Goal: Check status: Check status

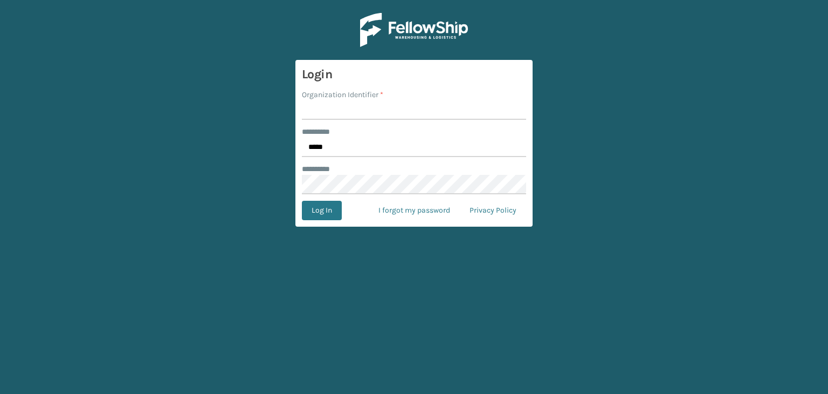
click at [321, 106] on input "Organization Identifier *" at bounding box center [414, 109] width 224 height 19
type input "Lifestyle"
click at [330, 216] on button "Log In" at bounding box center [322, 210] width 40 height 19
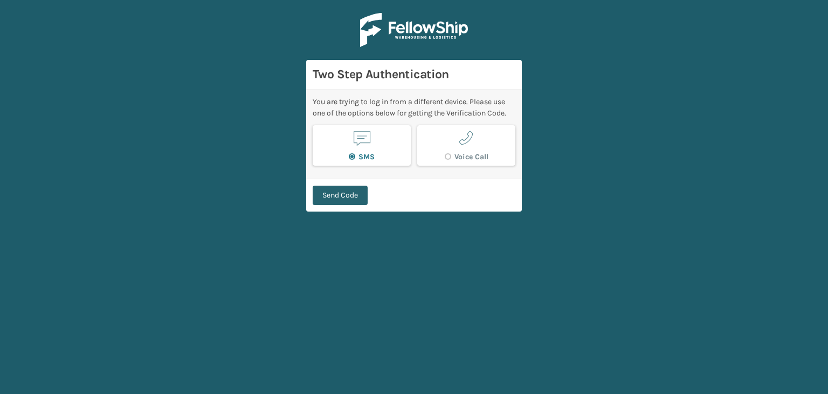
click at [339, 199] on button "Send Code" at bounding box center [340, 194] width 55 height 19
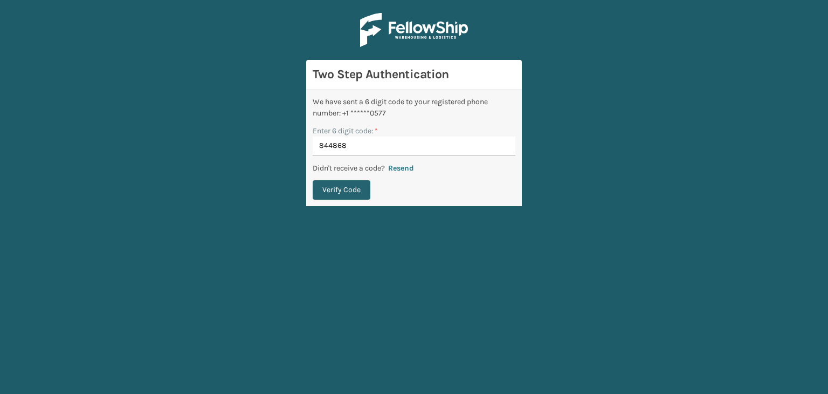
type input "844868"
click at [344, 192] on button "Verify Code" at bounding box center [342, 189] width 58 height 19
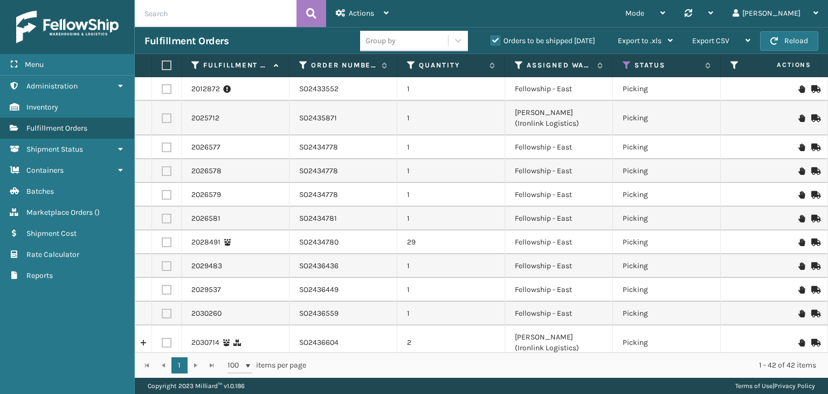
click at [188, 20] on input "text" at bounding box center [216, 13] width 162 height 27
paste input "SO2368080"
type input "SO2368080"
click at [313, 17] on icon at bounding box center [311, 13] width 10 height 16
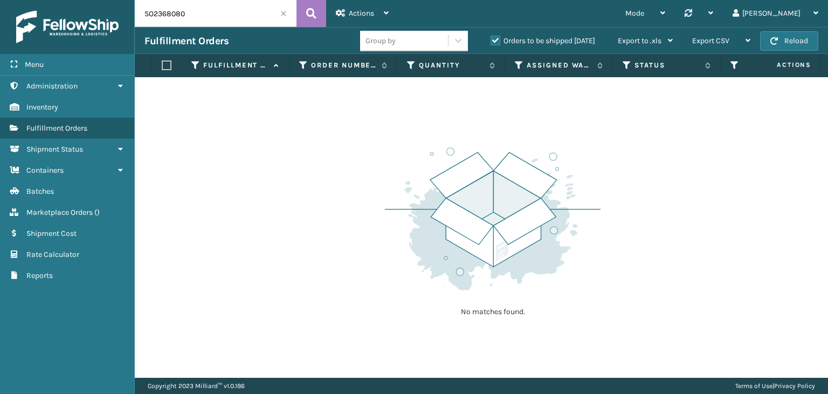
click at [489, 39] on div "Orders to be shipped [DATE]" at bounding box center [544, 41] width 127 height 13
click at [491, 40] on label "Orders to be shipped [DATE]" at bounding box center [543, 40] width 105 height 9
click at [491, 40] on input "Orders to be shipped [DATE]" at bounding box center [491, 38] width 1 height 7
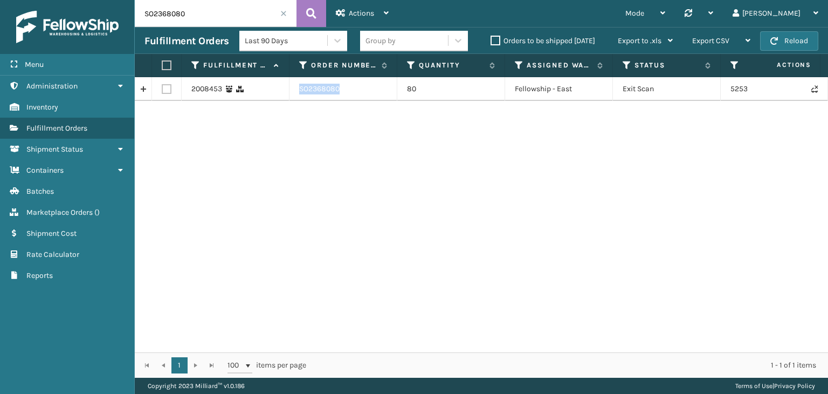
drag, startPoint x: 365, startPoint y: 94, endPoint x: 299, endPoint y: 95, distance: 66.3
click at [299, 95] on td "SO2368080" at bounding box center [343, 89] width 108 height 24
copy link "SO2368080"
